Goal: Register for event/course

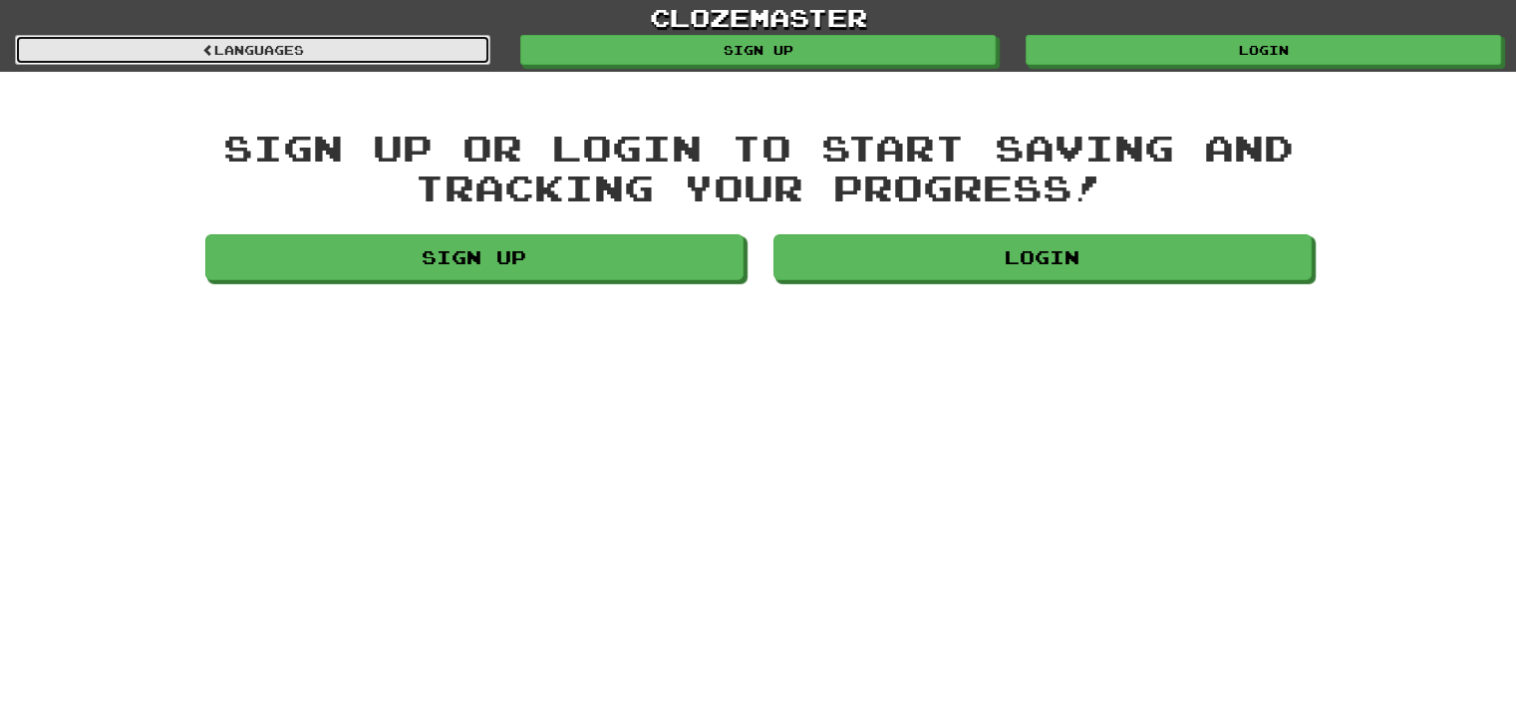
click at [327, 50] on link "Languages" at bounding box center [253, 50] width 476 height 30
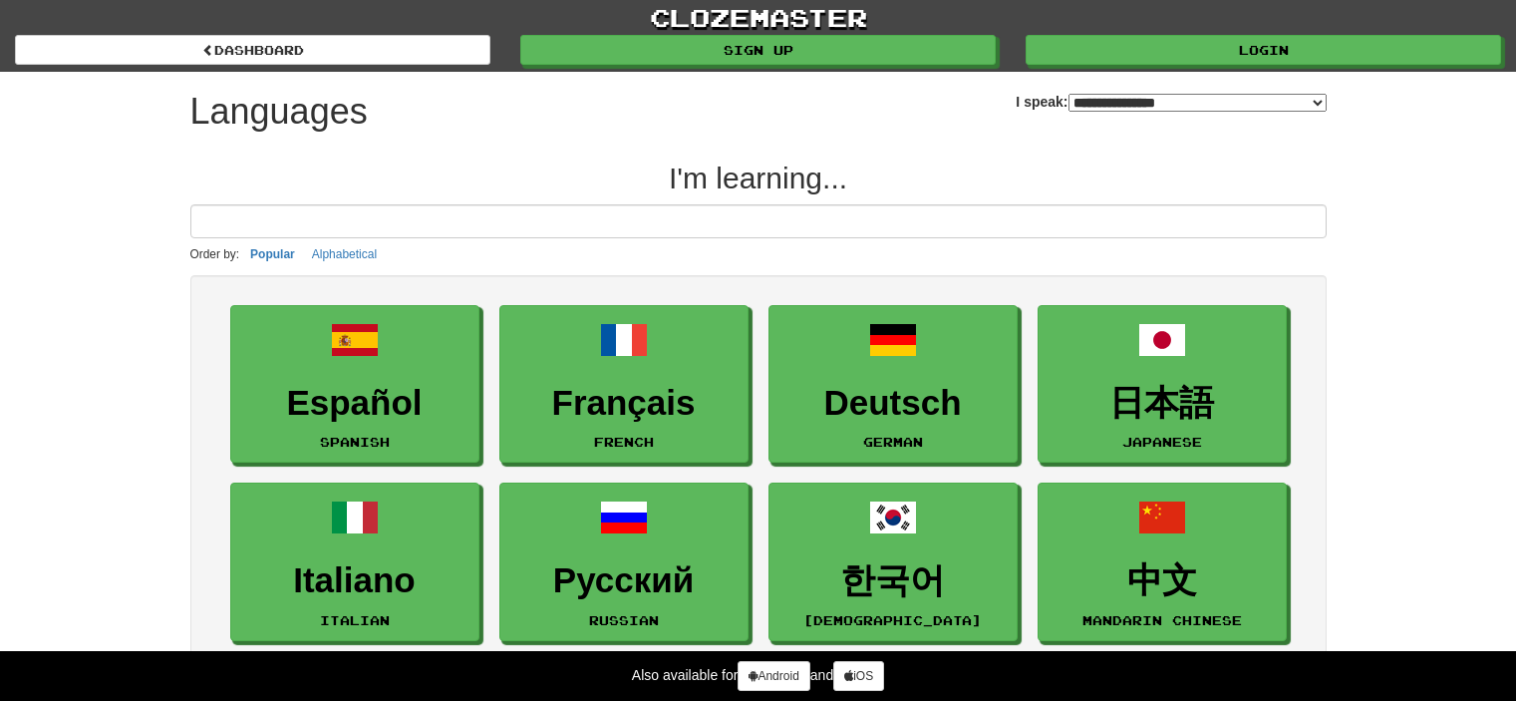
select select "*******"
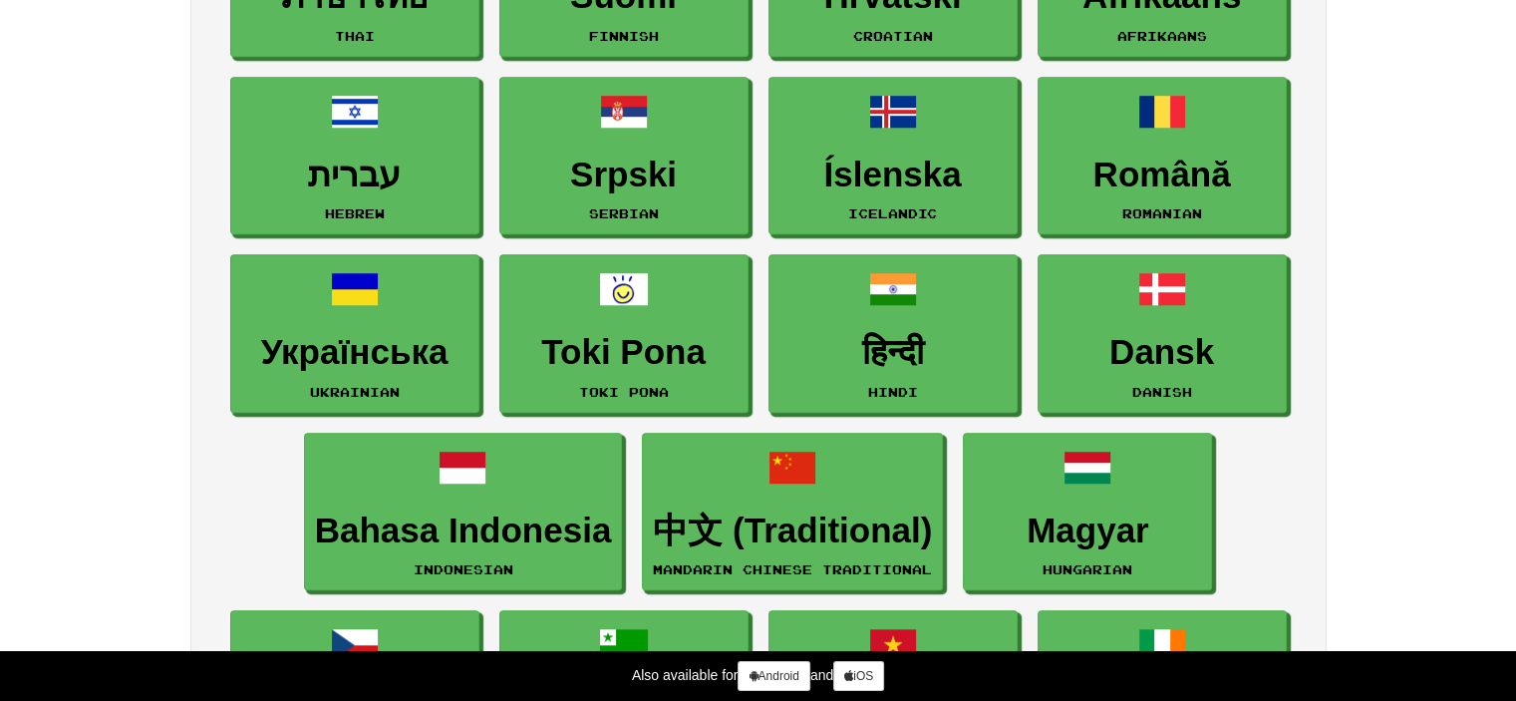
scroll to position [1495, 0]
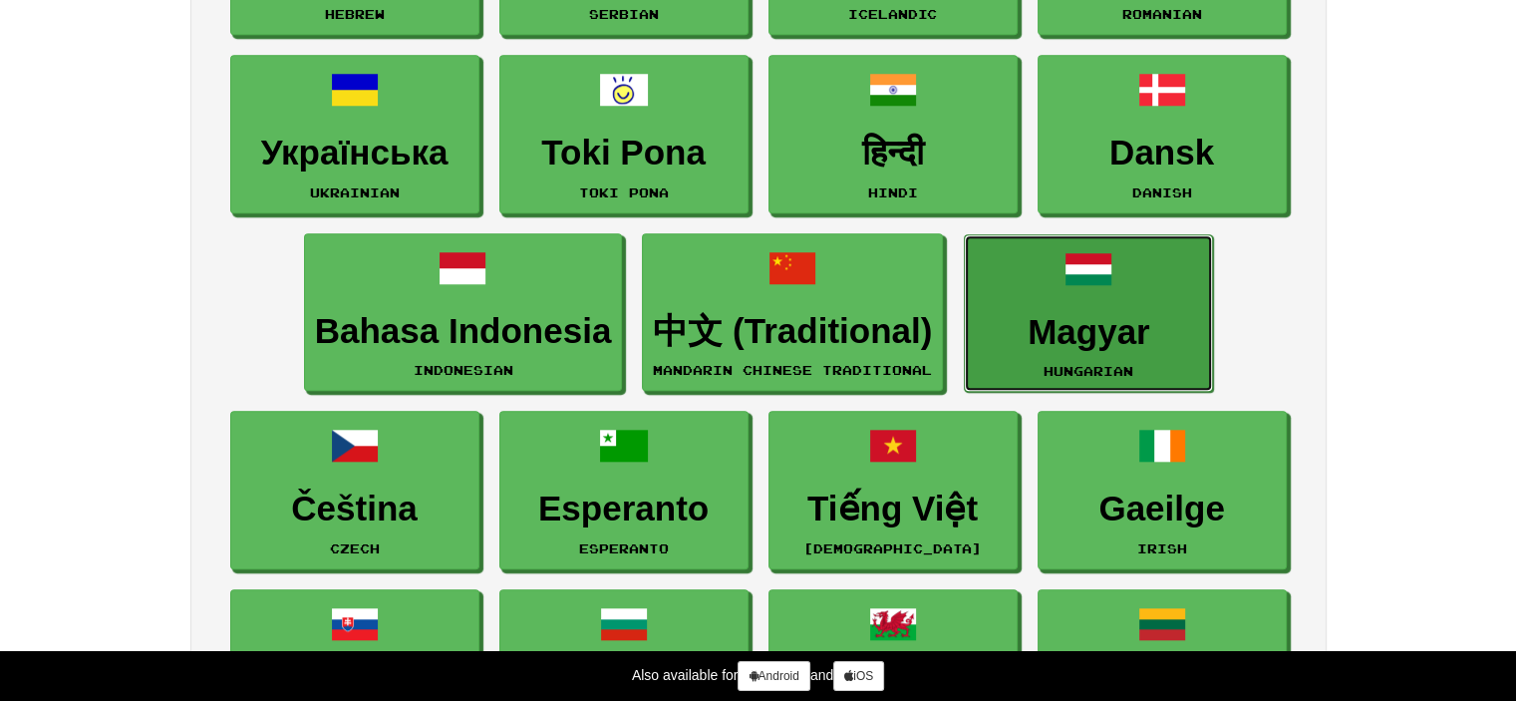
click at [1093, 300] on link "Magyar Hungarian" at bounding box center [1088, 313] width 249 height 159
